Goal: Information Seeking & Learning: Check status

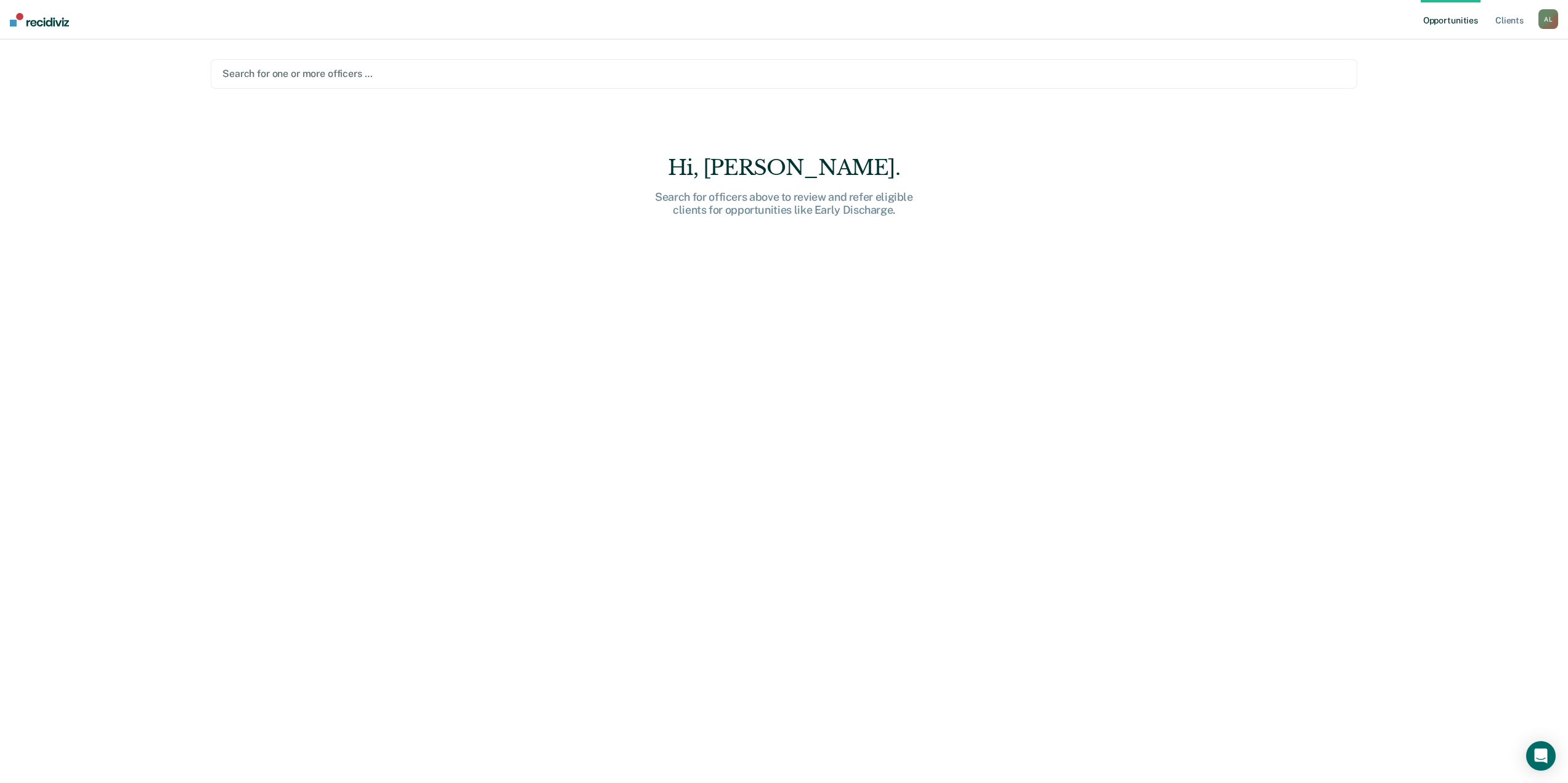
click at [309, 73] on div at bounding box center [784, 73] width 1123 height 14
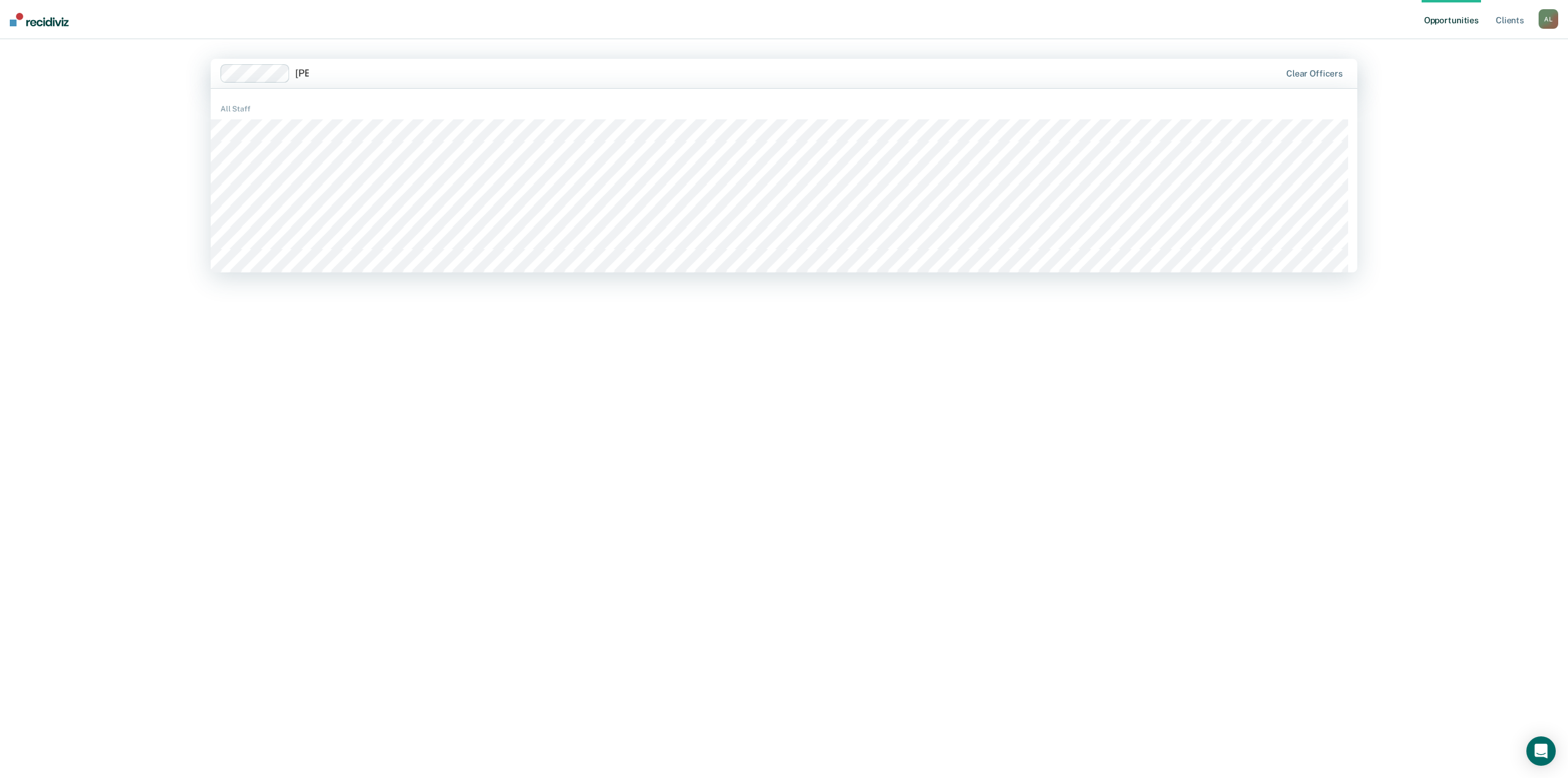
type input "kayc"
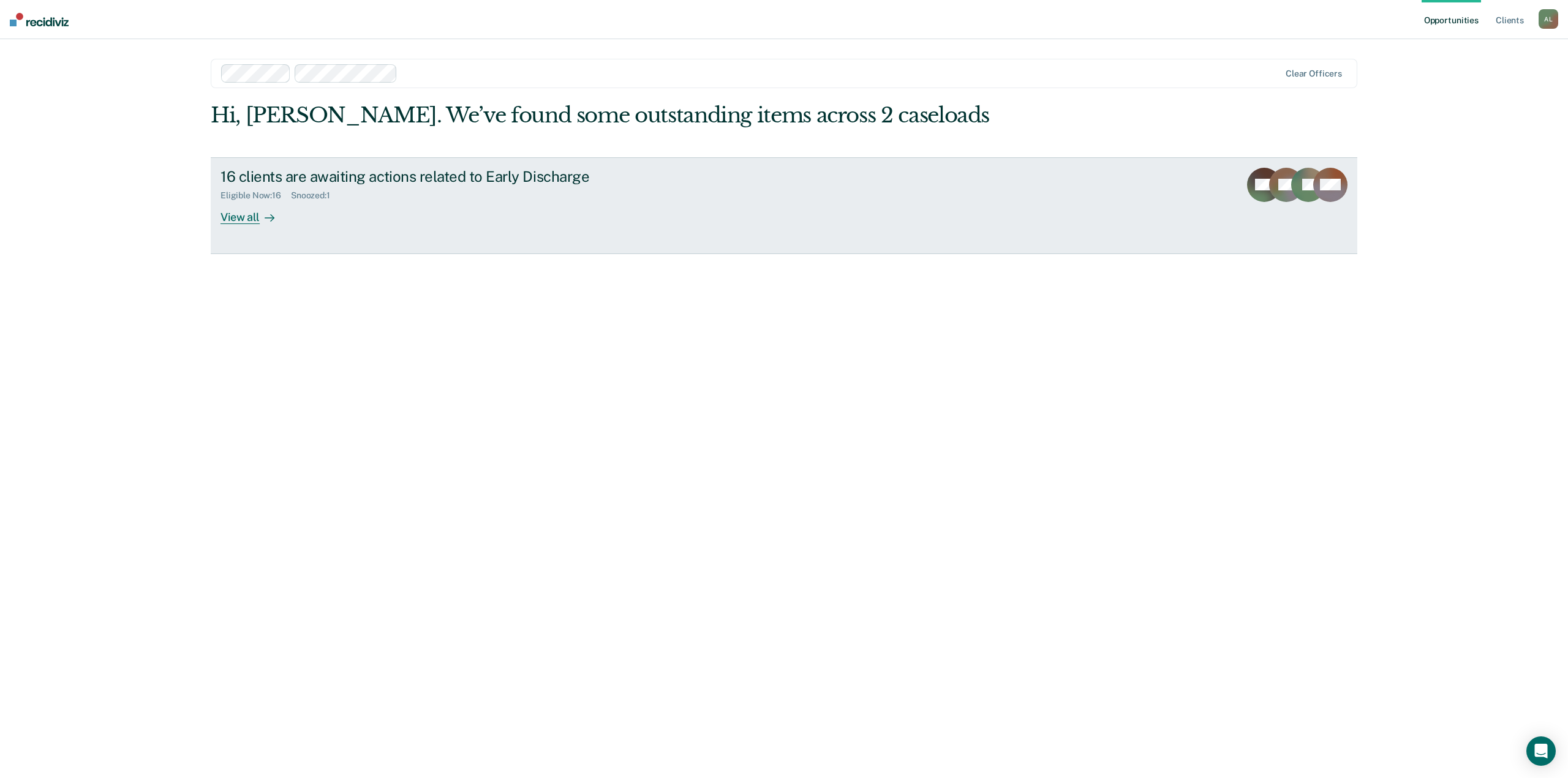
click at [251, 218] on div "View all" at bounding box center [255, 212] width 69 height 24
